Goal: Task Accomplishment & Management: Manage account settings

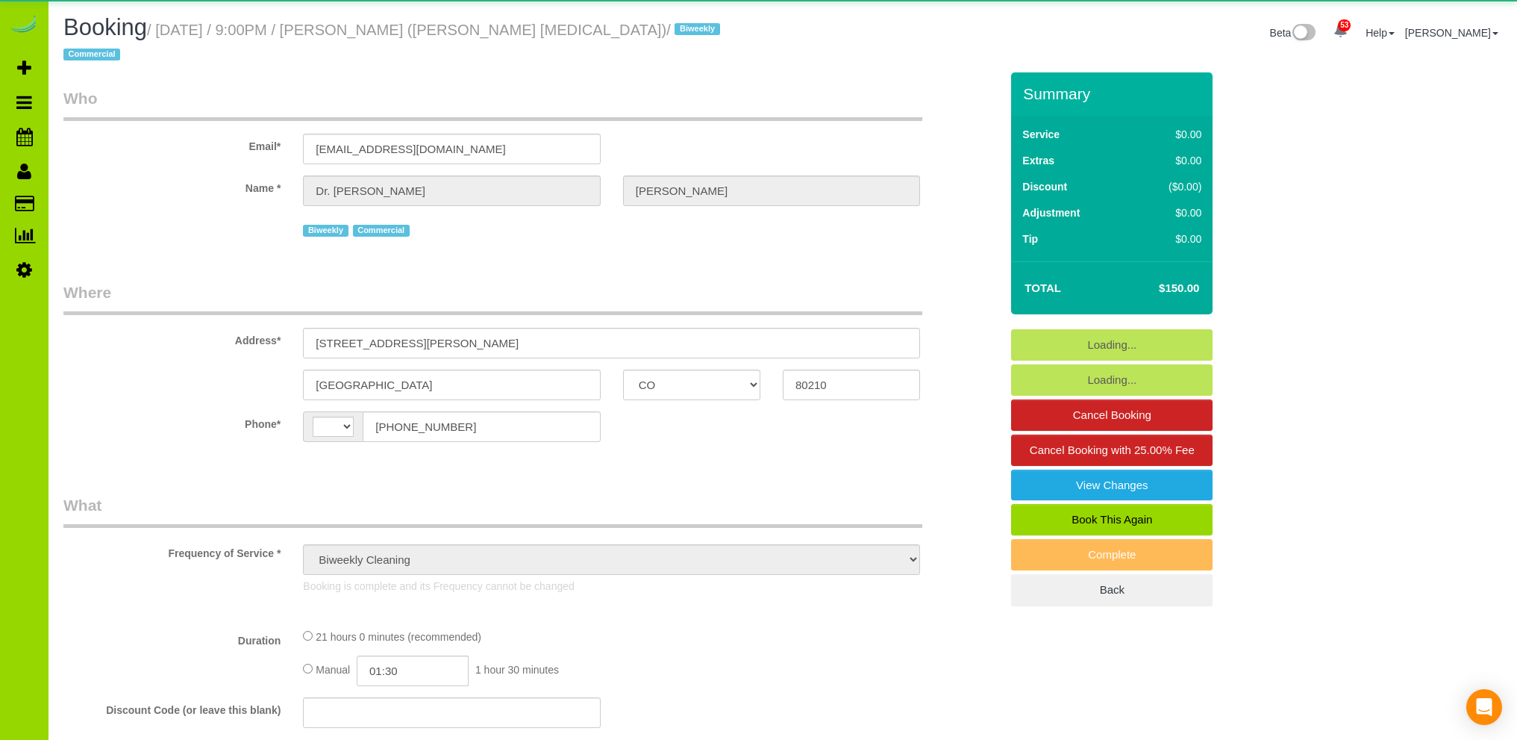
select select "CO"
select select "string:cash"
select select "object:1166"
select select "string:[GEOGRAPHIC_DATA]"
select select "number:1"
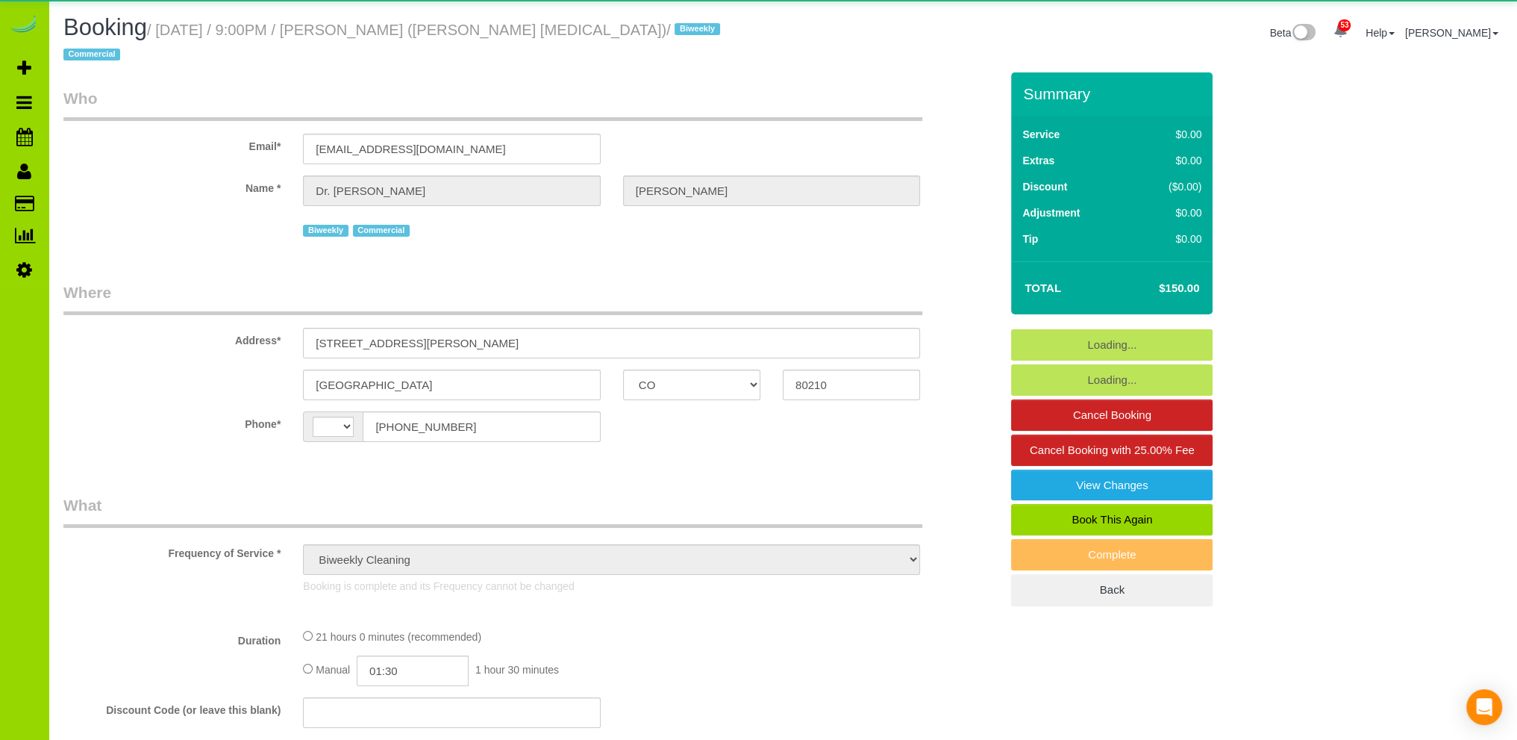
select select "number:13"
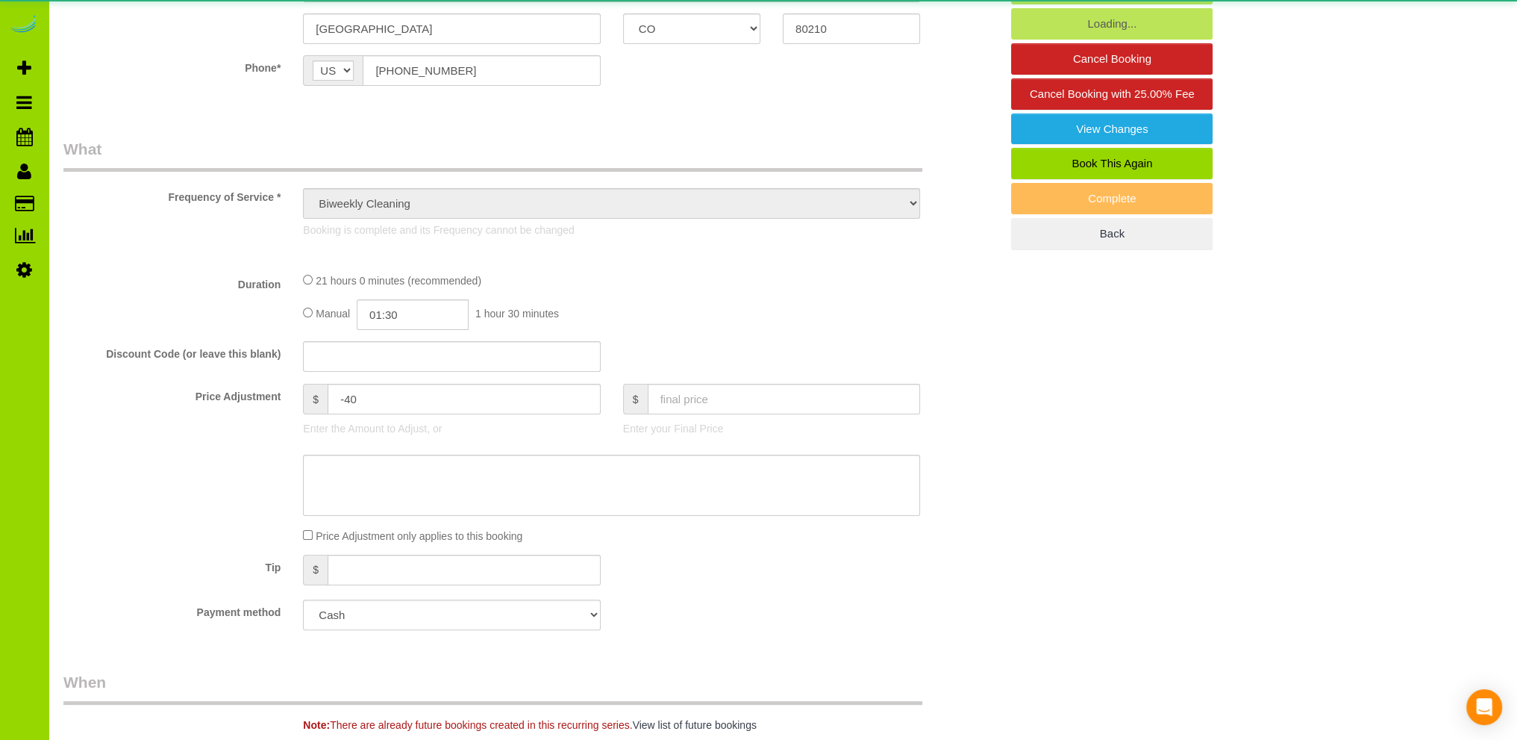
select select "6"
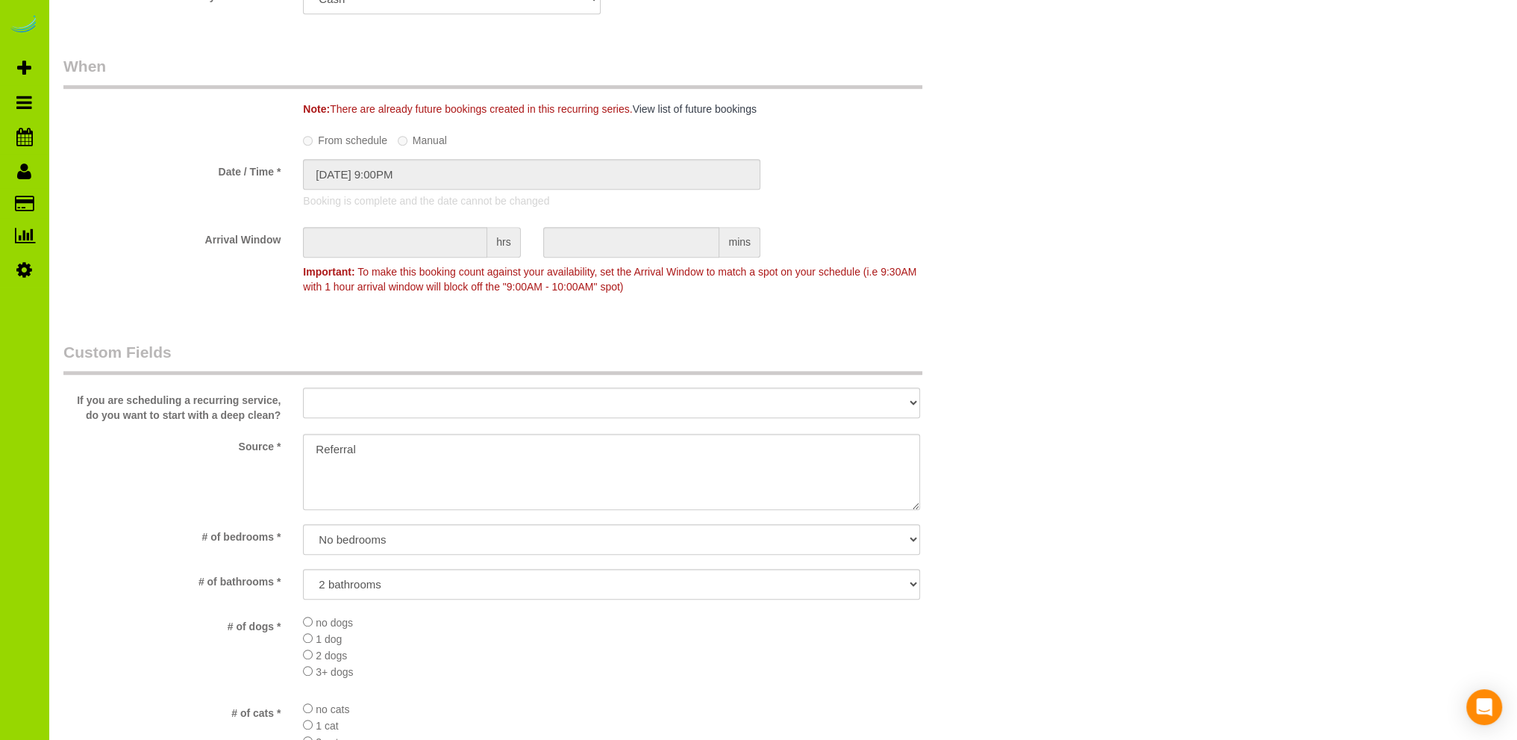
scroll to position [896, 0]
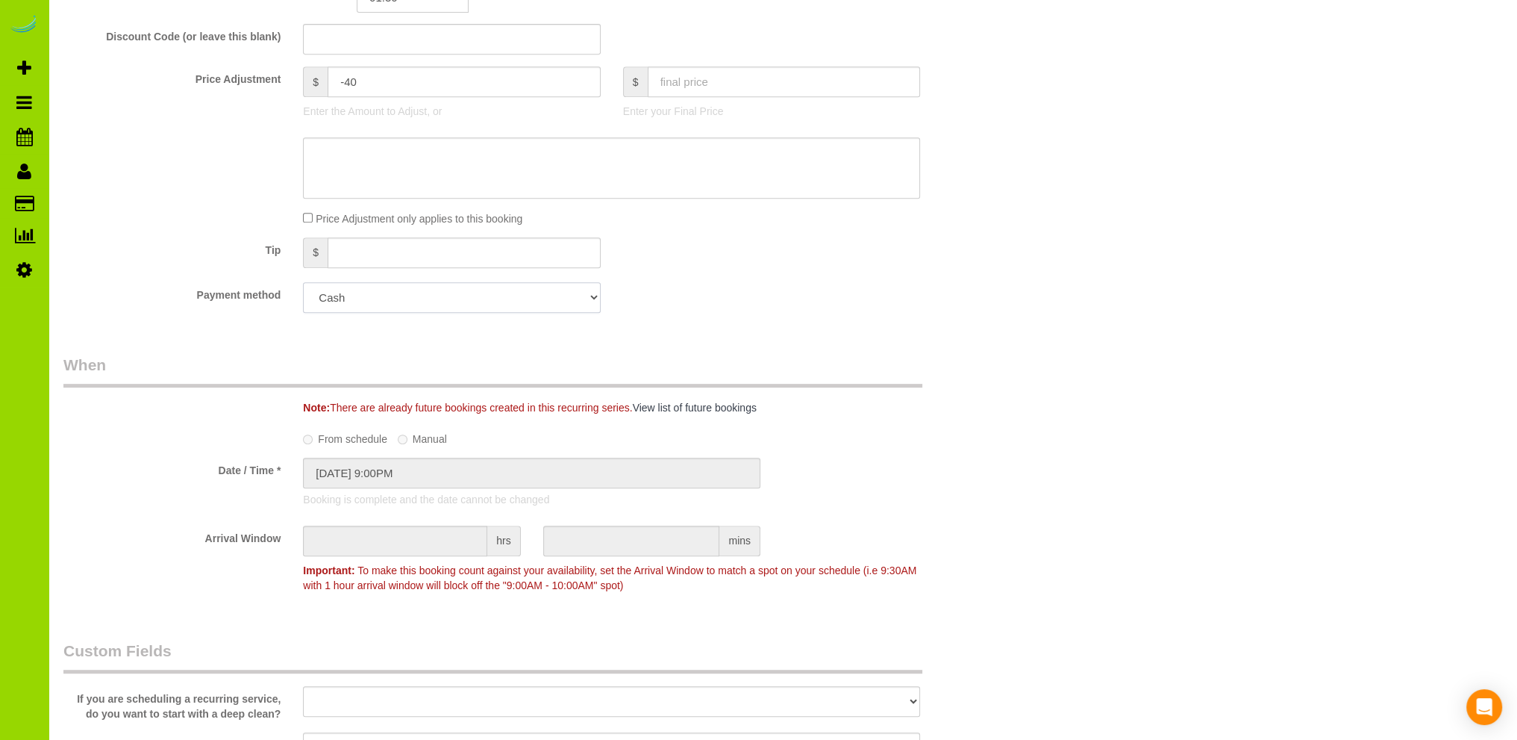
click at [493, 282] on select "Visa - 3676 - 08/2029 (Default) Add Credit Card ─────────────── Cash Check Payp…" at bounding box center [451, 297] width 297 height 31
select select "string:fspay-5c119d3f-f779-4a57-ab95-bc7556c574e6"
click at [303, 282] on select "Visa - 3676 - 08/2029 (Default) Add Credit Card ─────────────── Cash Check Payp…" at bounding box center [451, 297] width 297 height 31
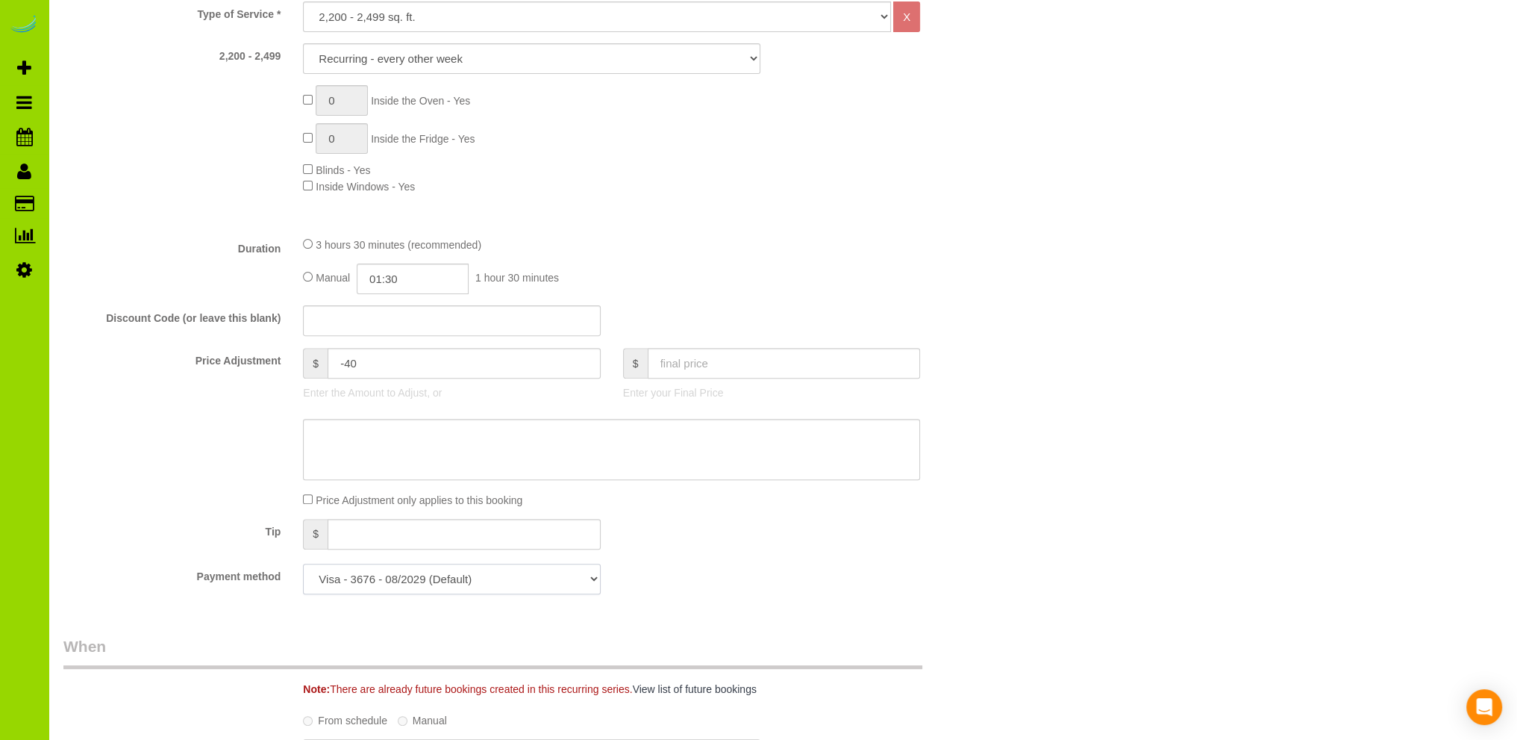
scroll to position [0, 0]
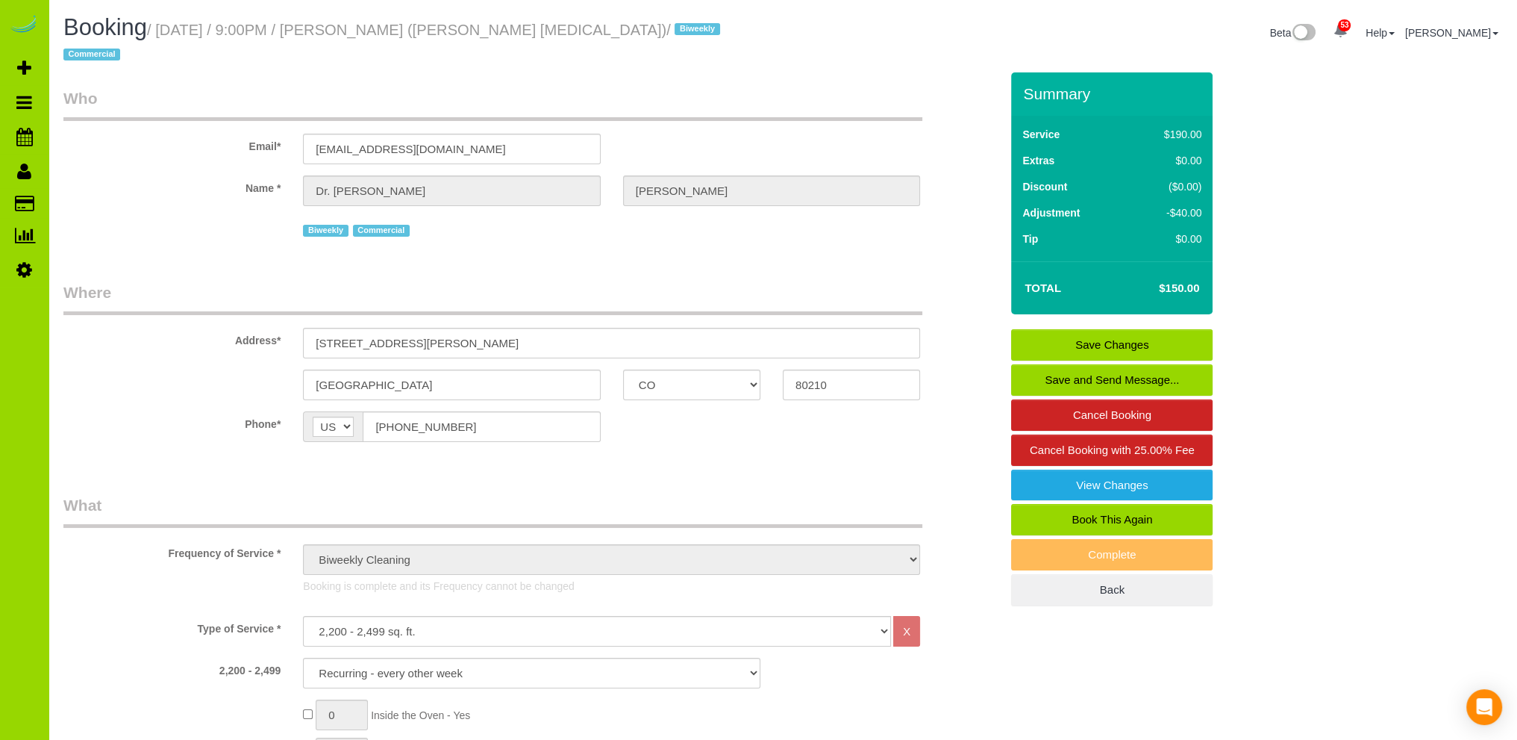
click at [1104, 329] on link "Save Changes" at bounding box center [1112, 344] width 202 height 31
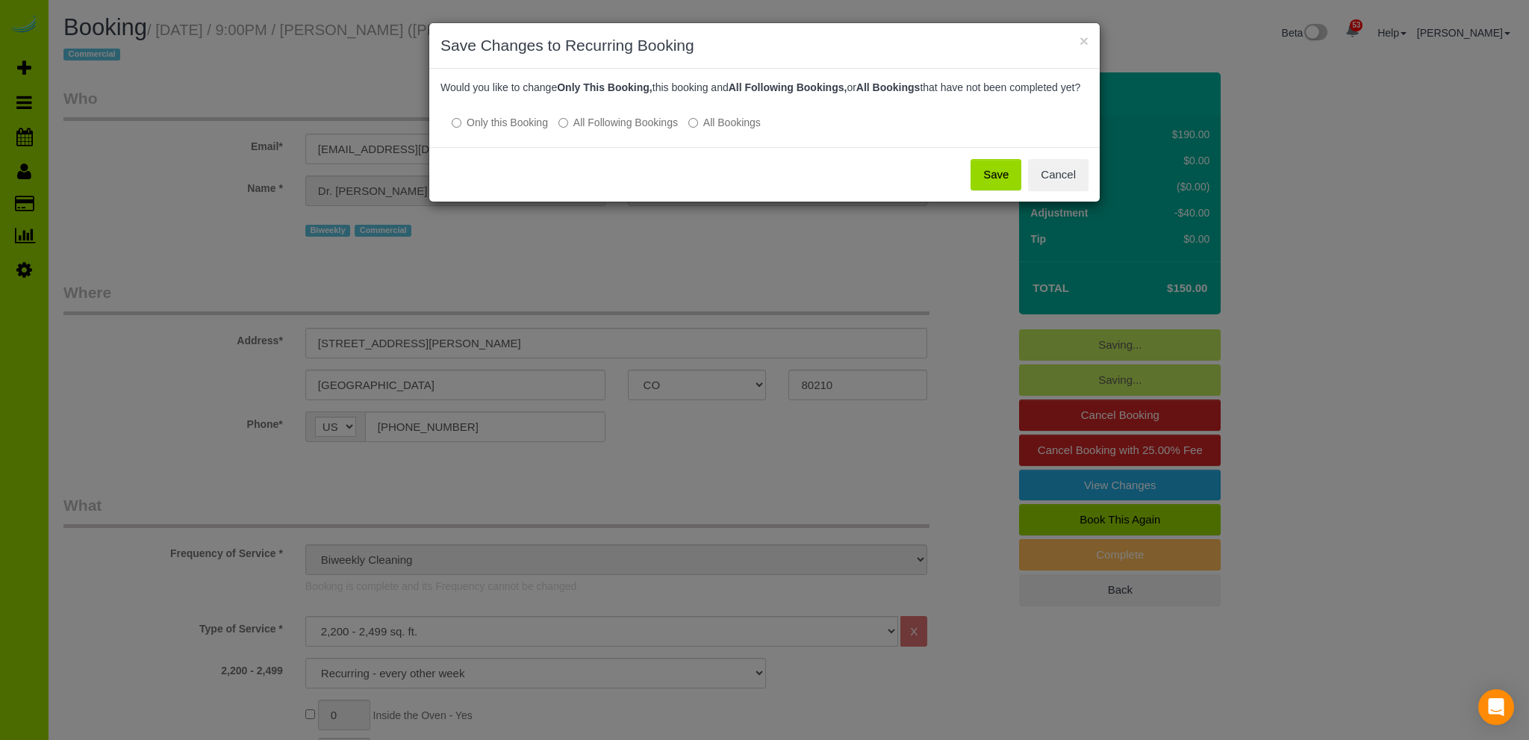
click at [997, 187] on button "Save" at bounding box center [995, 174] width 51 height 31
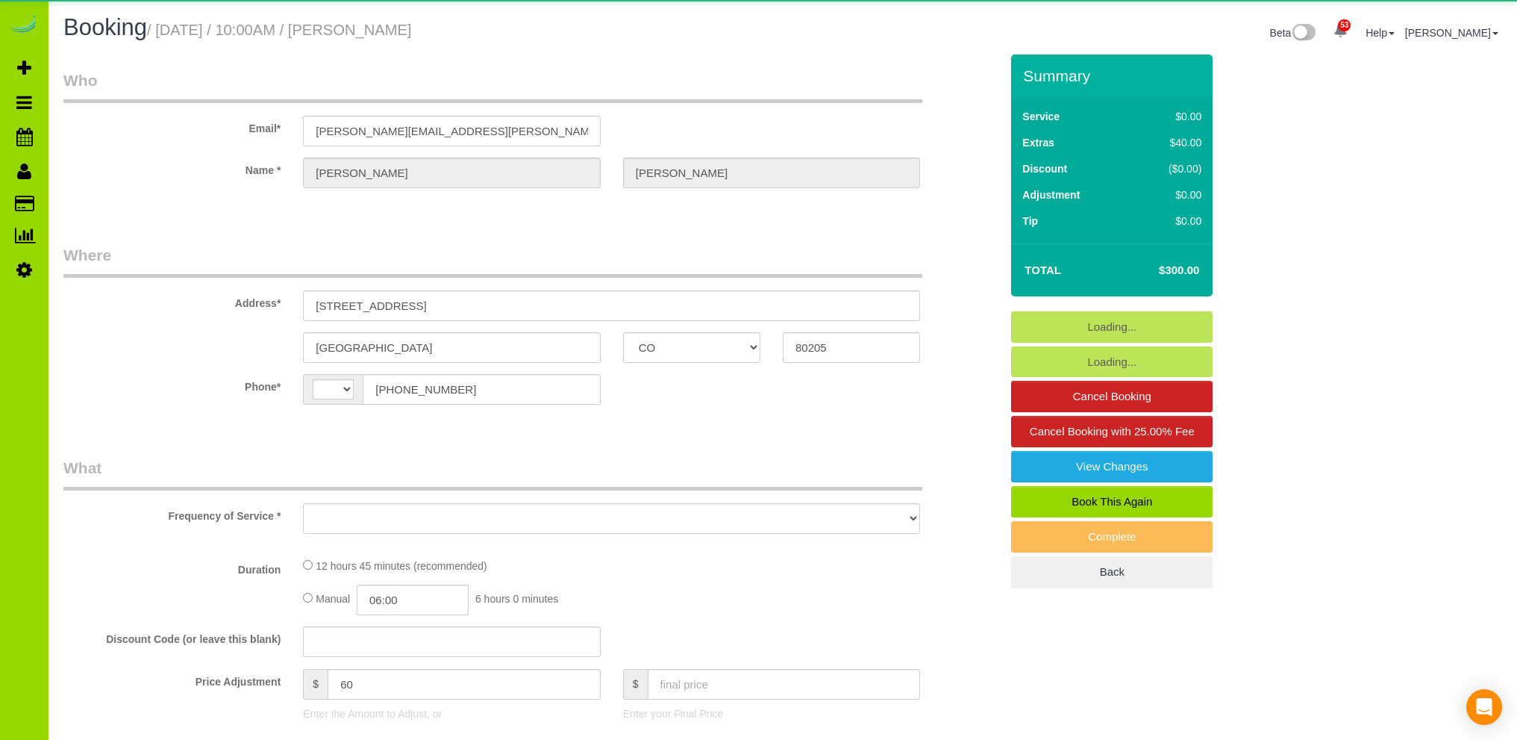
select select "CO"
select select "string:fspay-50eef22c-6001-405a-a29f-0a43b200b06e"
select select "string:[GEOGRAPHIC_DATA]"
select select "object:1212"
select select "3"
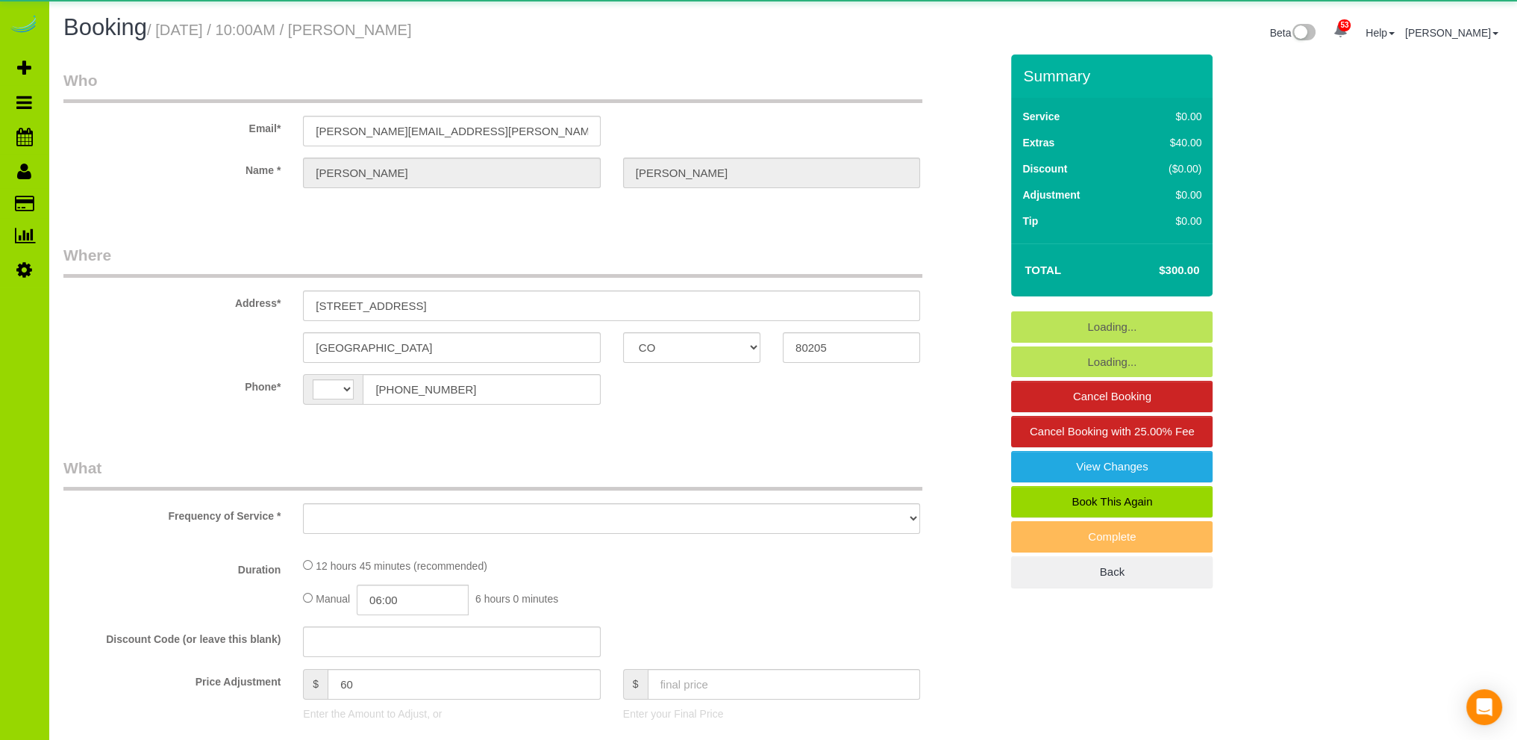
select select "spot1"
select select "number:69"
select select "number:2"
select select "number:11"
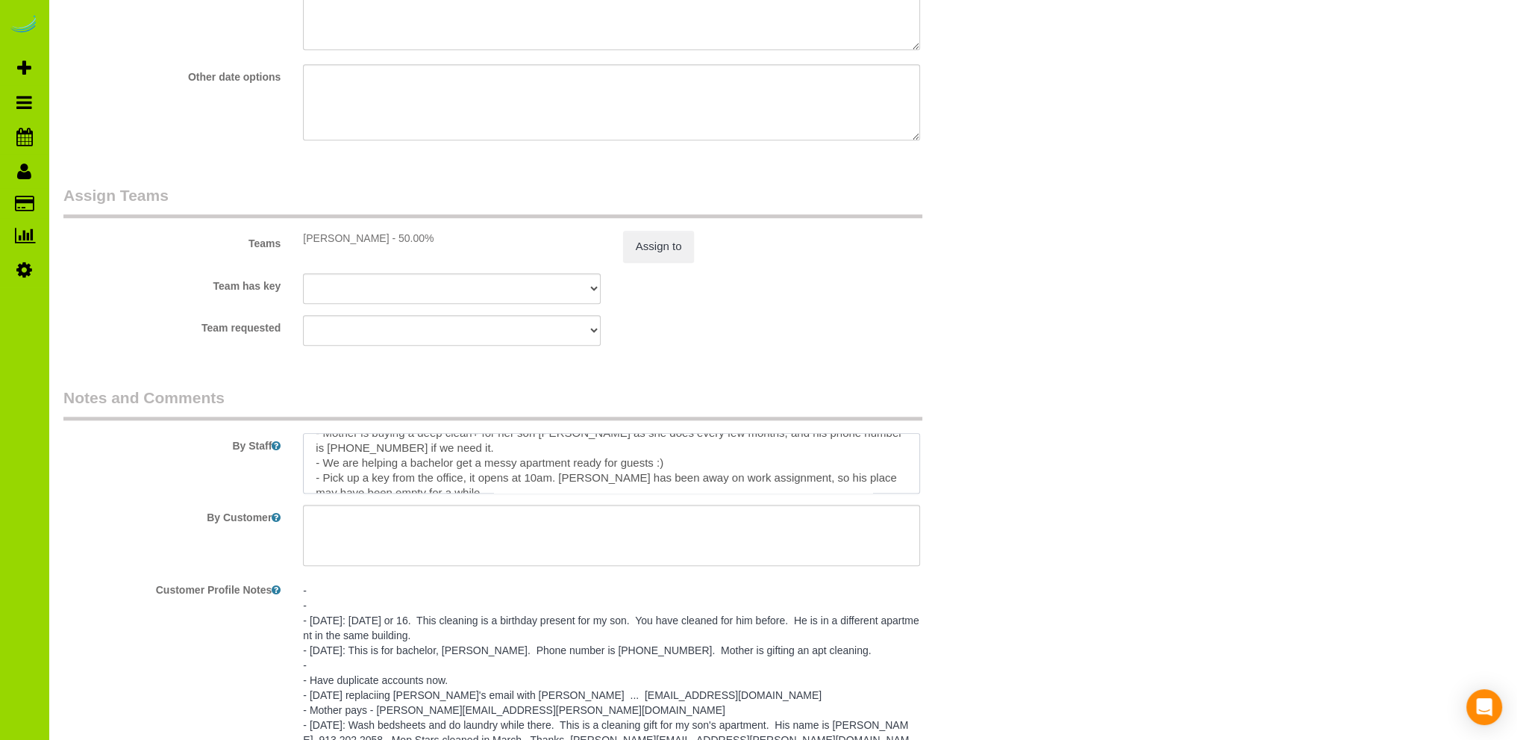
scroll to position [60, 0]
click at [482, 462] on textarea at bounding box center [611, 463] width 617 height 61
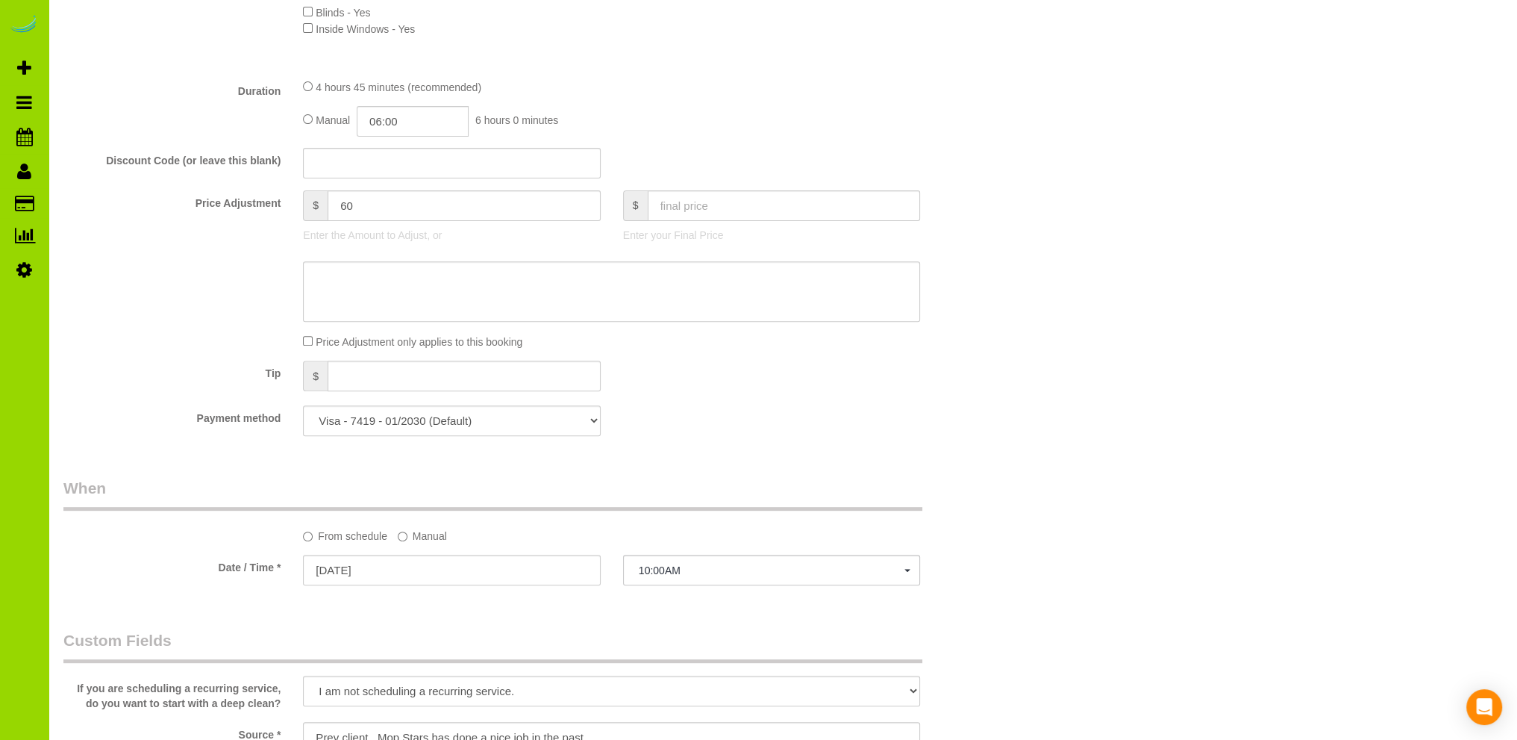
scroll to position [0, 0]
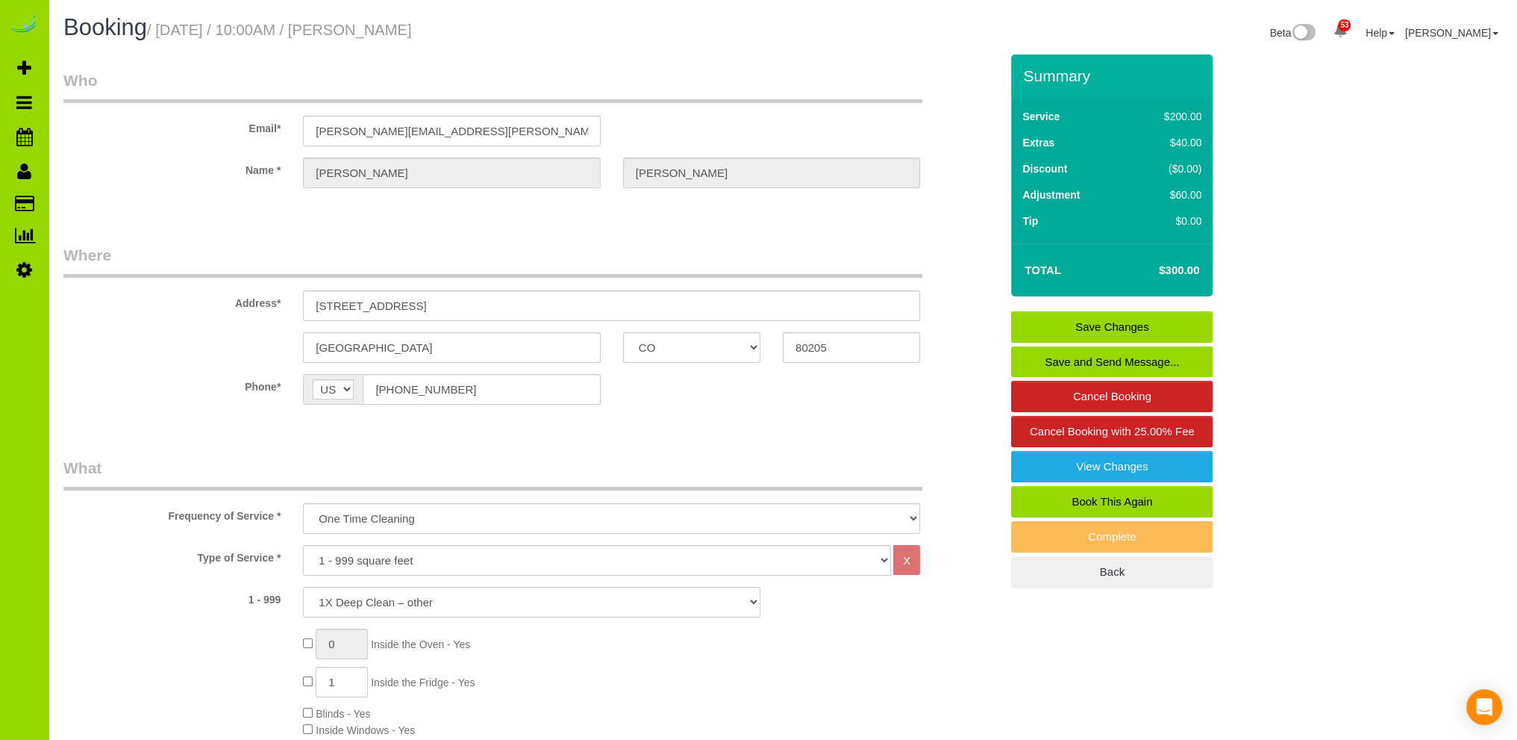
type textarea "- Est 6 hours (laundry will be a big driver here on time). - Mother is buying a…"
click at [1085, 322] on link "Save Changes" at bounding box center [1112, 326] width 202 height 31
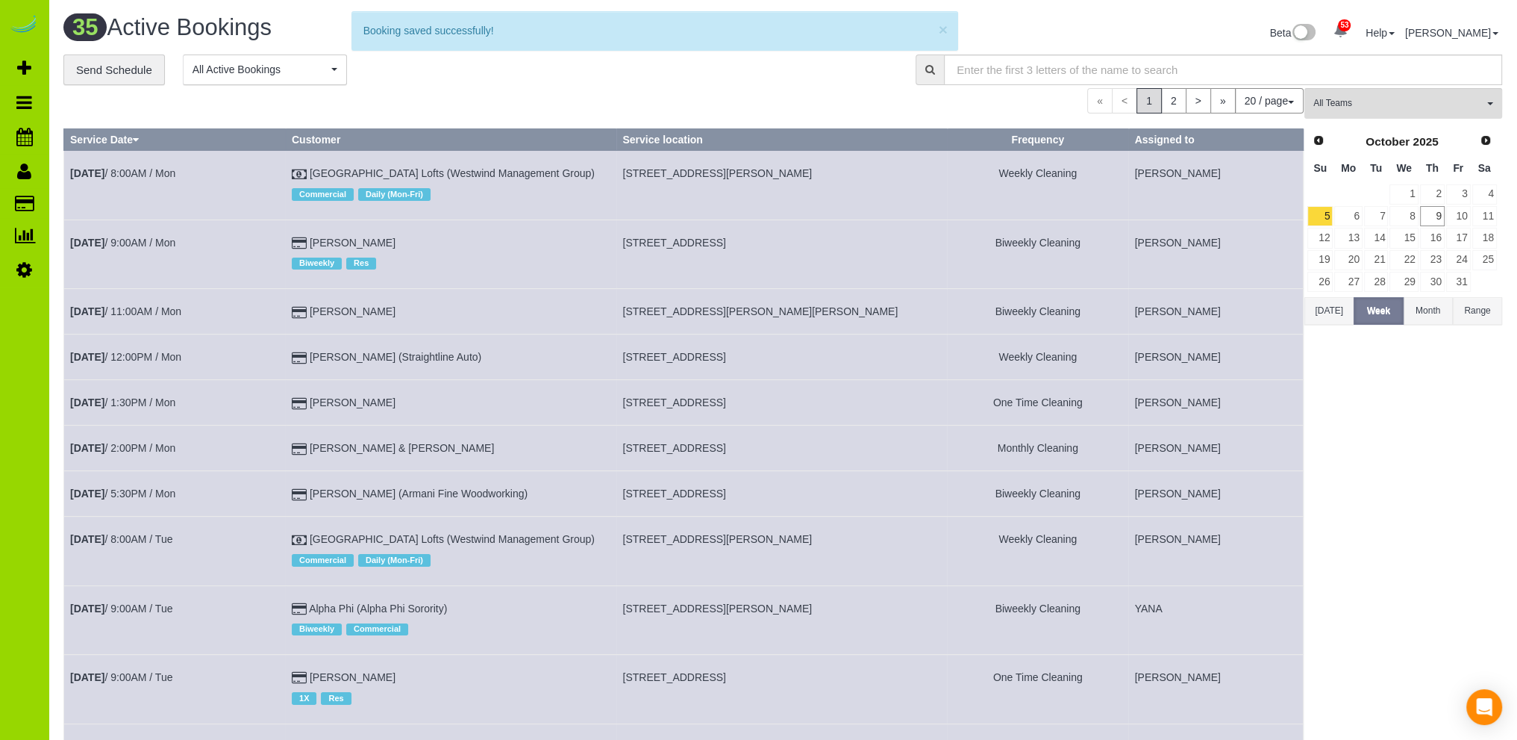
click at [469, 86] on div "**********" at bounding box center [782, 691] width 1439 height 1274
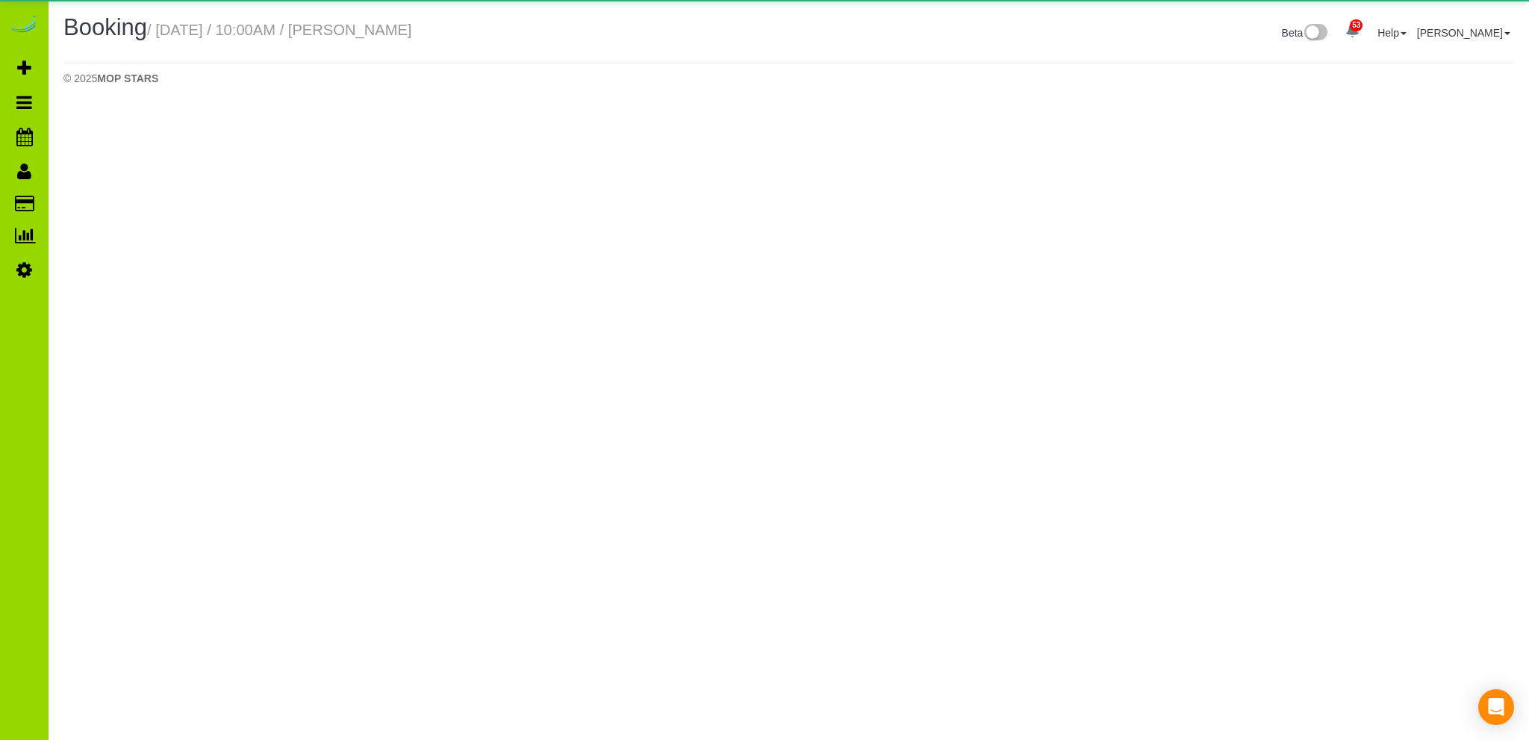
select select "CO"
select select "string:fspay-50eef22c-6001-405a-a29f-0a43b200b06e"
select select "number:69"
select select "number:2"
select select "number:11"
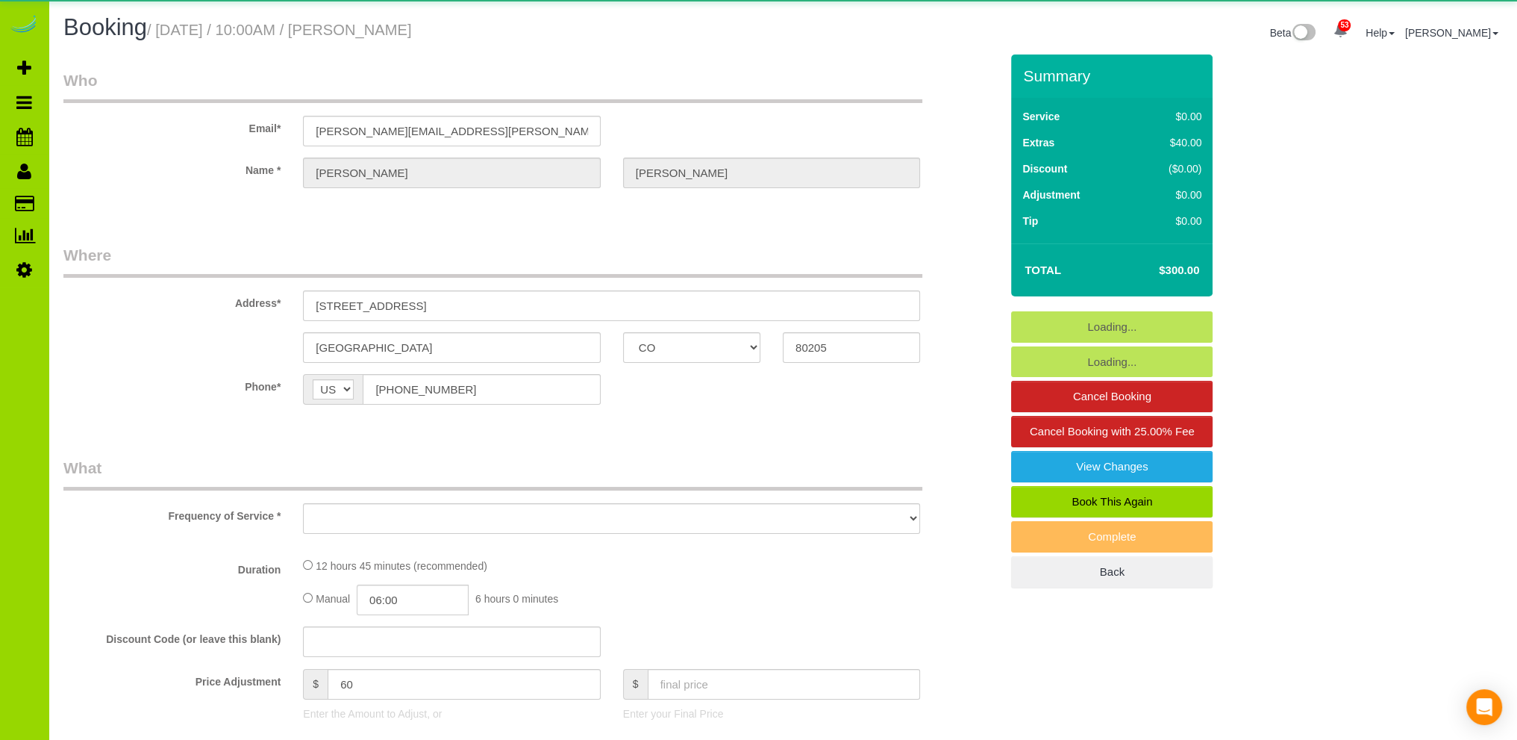
select select "object:2404"
select select "3"
select select "spot6"
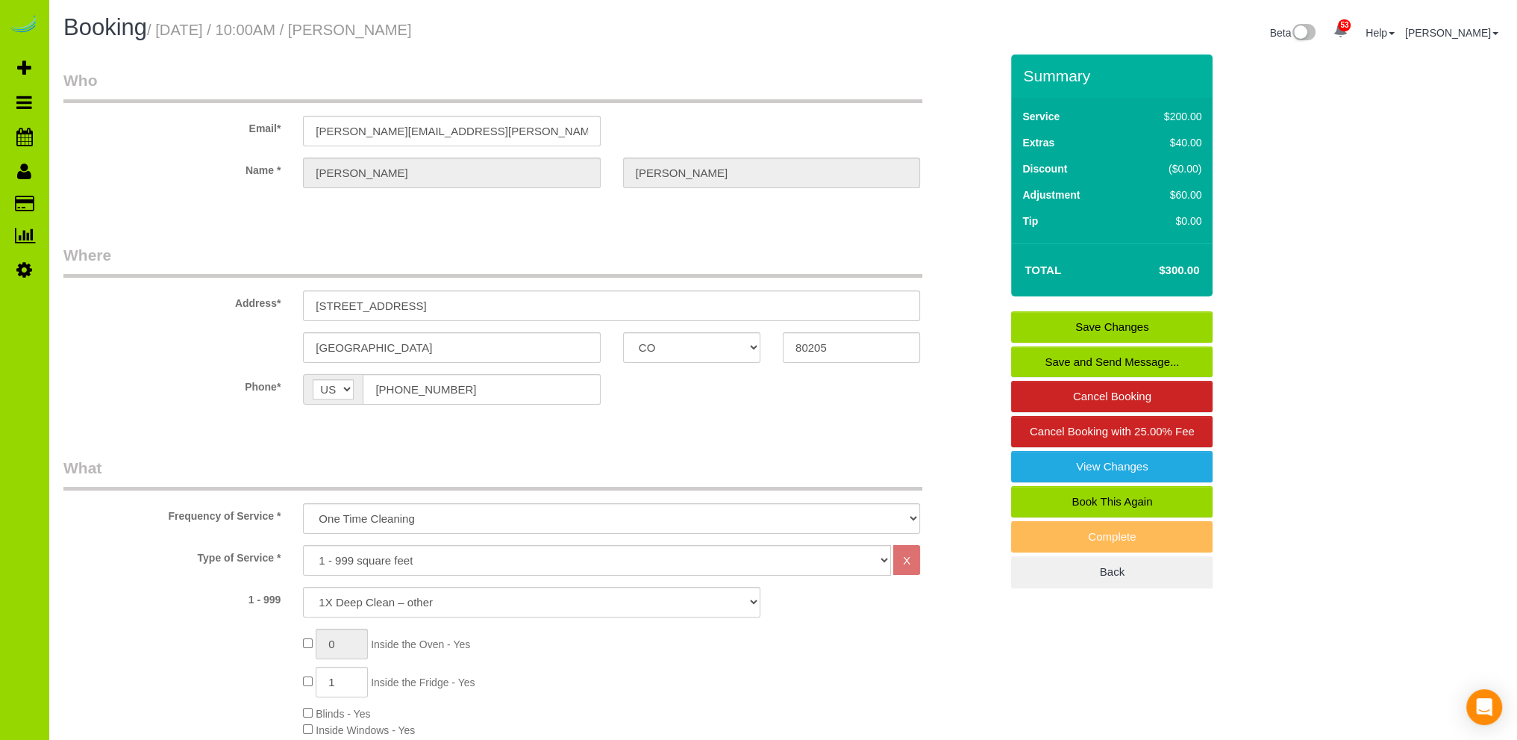
click at [1081, 327] on link "Save Changes" at bounding box center [1112, 326] width 202 height 31
